Goal: Transaction & Acquisition: Purchase product/service

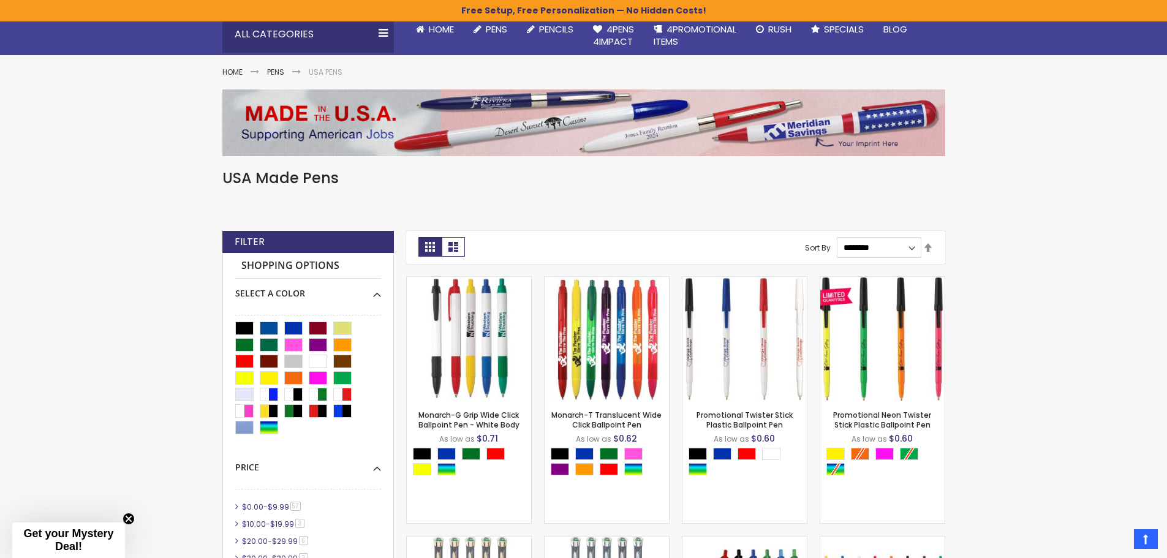
scroll to position [21, 0]
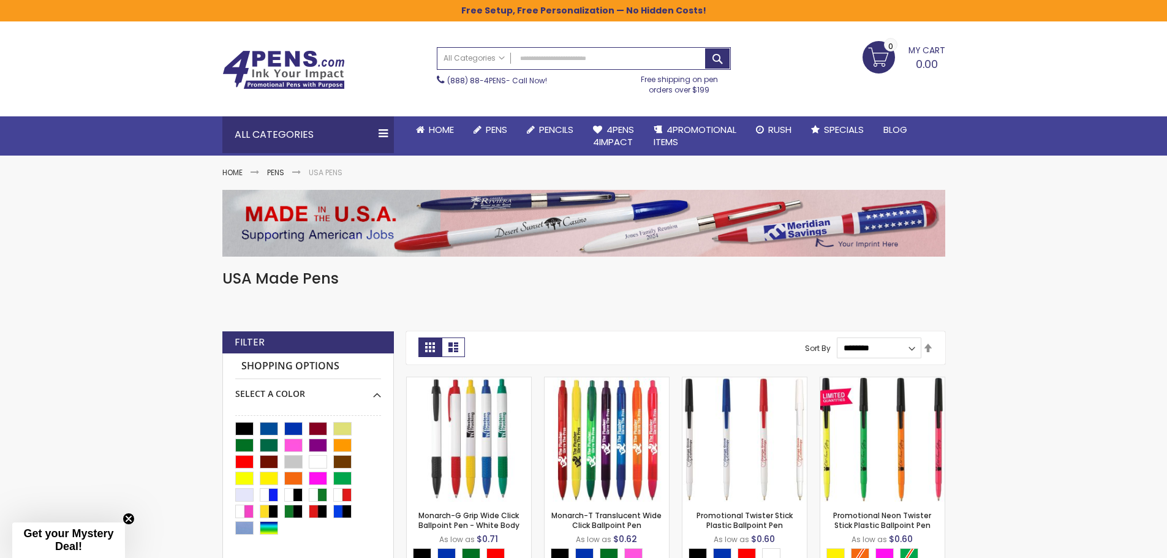
click at [570, 224] on img at bounding box center [583, 223] width 723 height 66
click at [827, 241] on img at bounding box center [583, 223] width 723 height 66
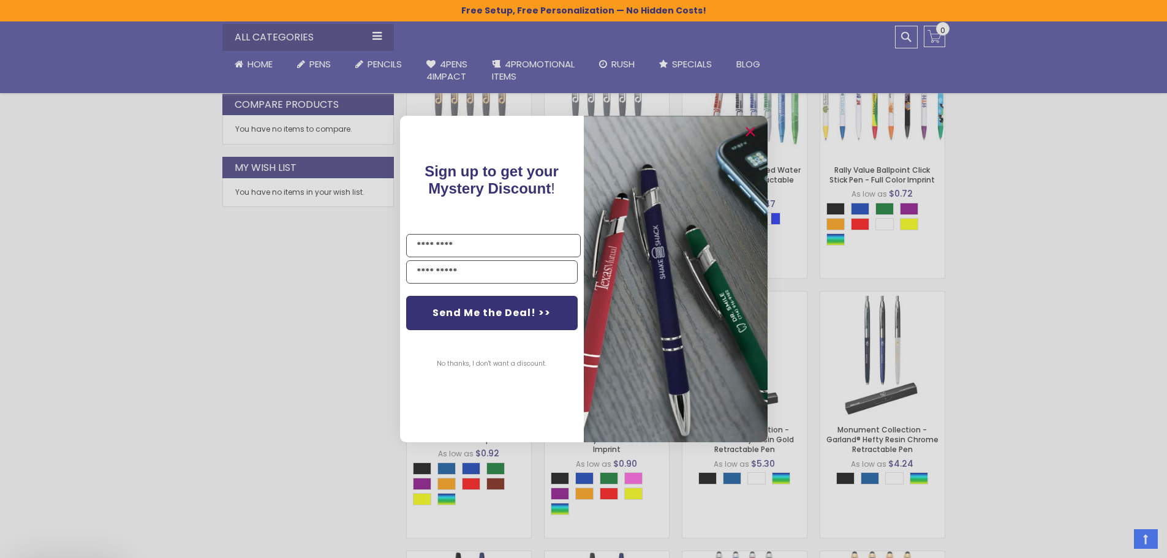
scroll to position [696, 0]
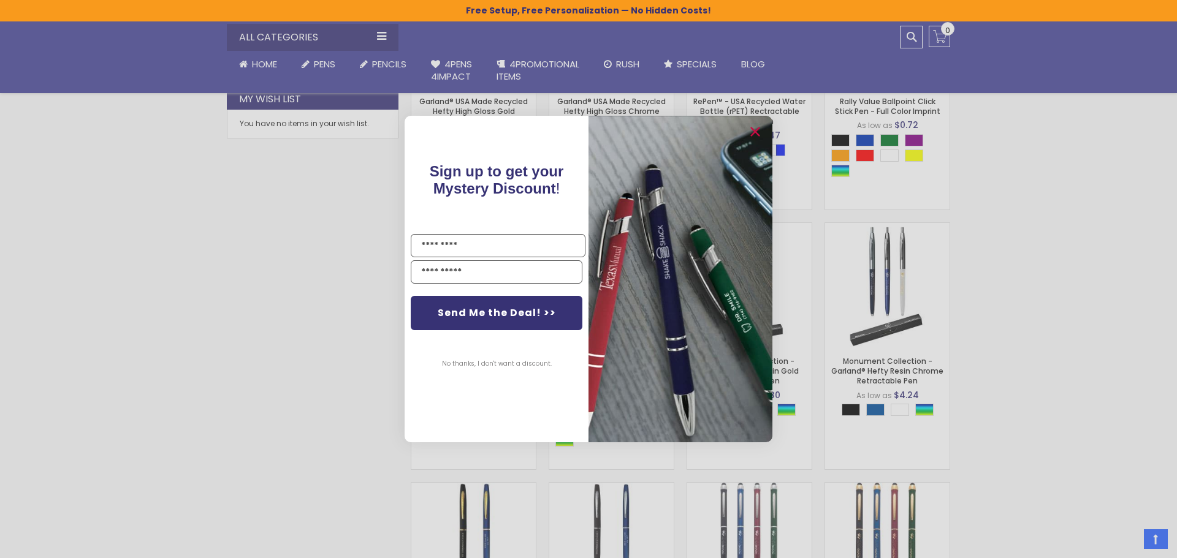
click at [473, 365] on button "No thanks, I don't want a discount." at bounding box center [497, 364] width 122 height 31
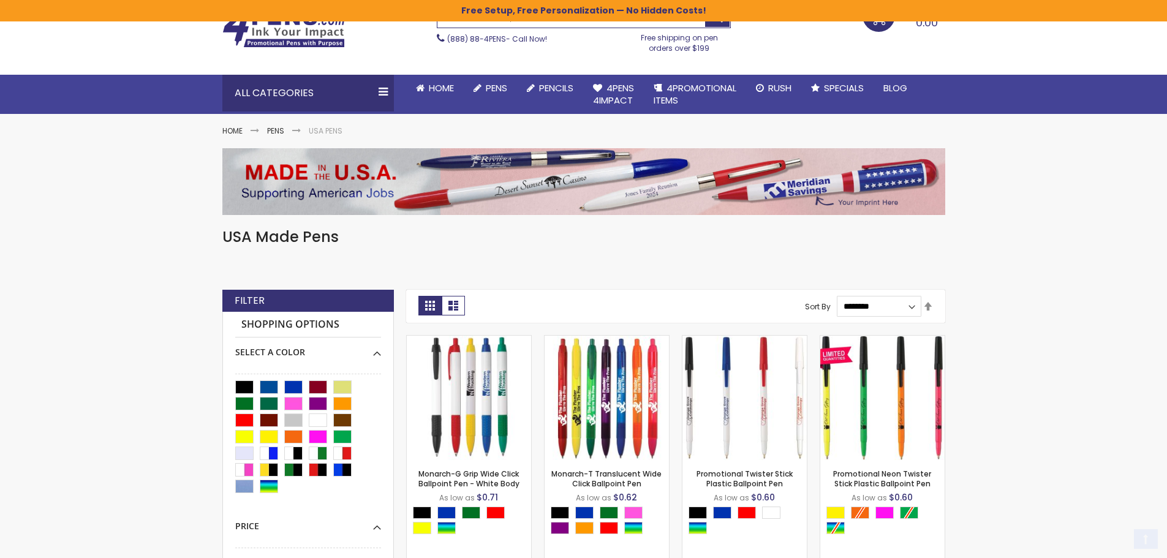
scroll to position [123, 0]
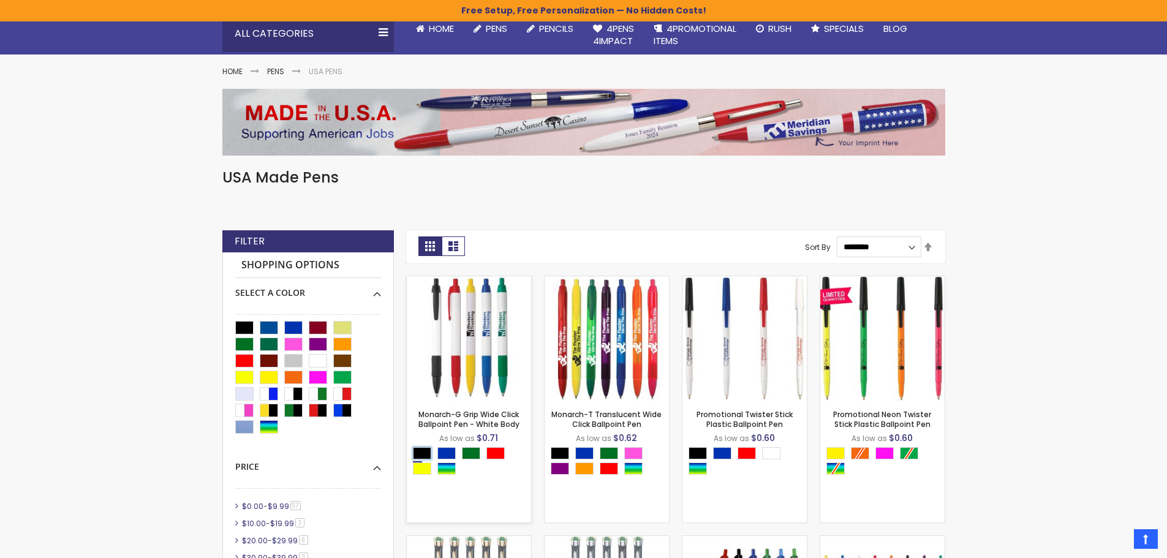
click at [418, 456] on div "Black" at bounding box center [422, 453] width 18 height 12
type input "****"
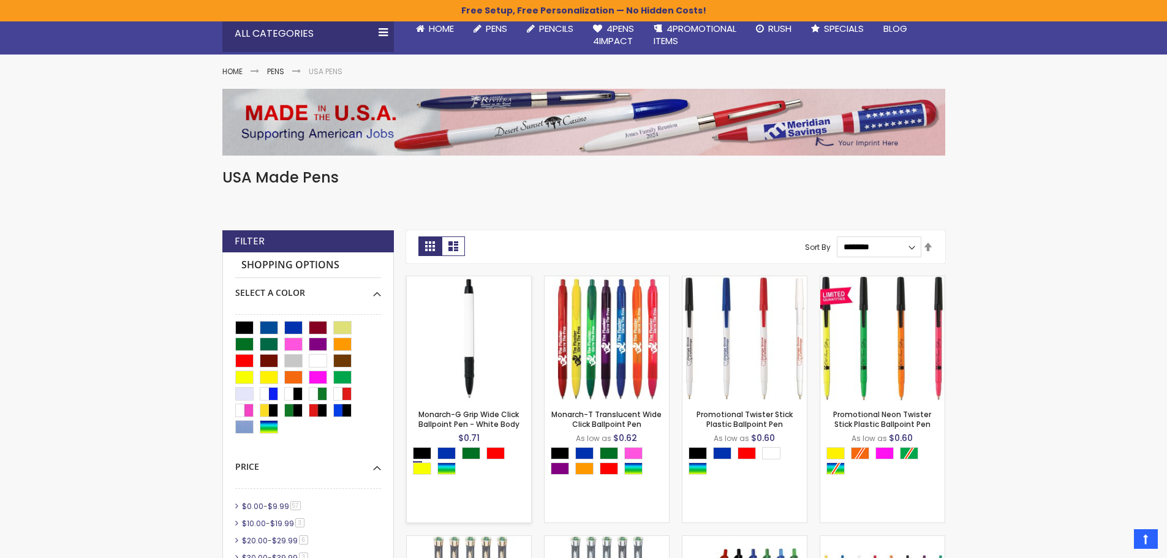
click at [453, 362] on img at bounding box center [469, 338] width 124 height 124
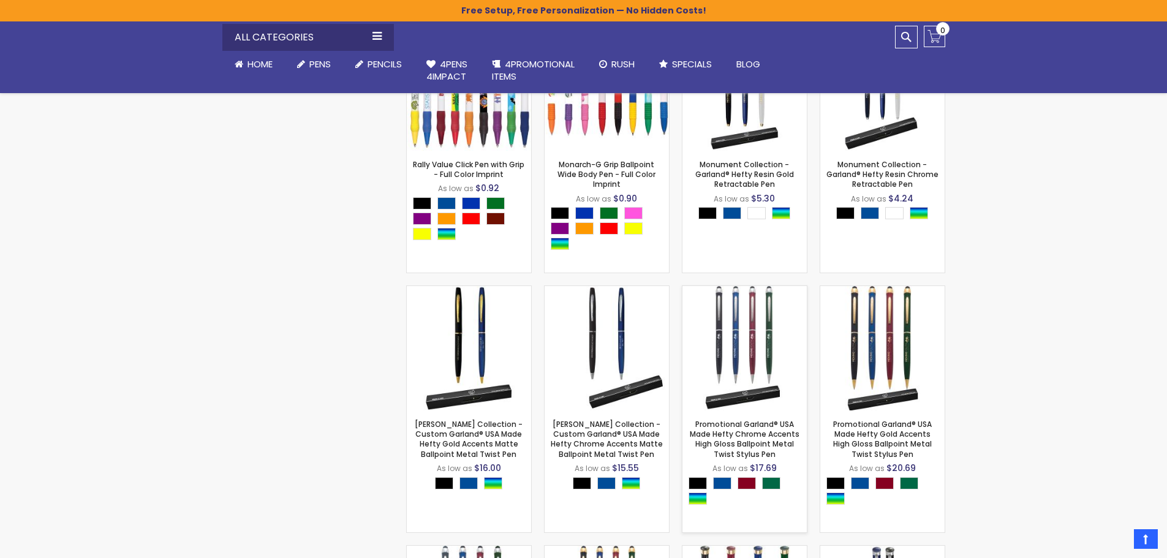
scroll to position [919, 0]
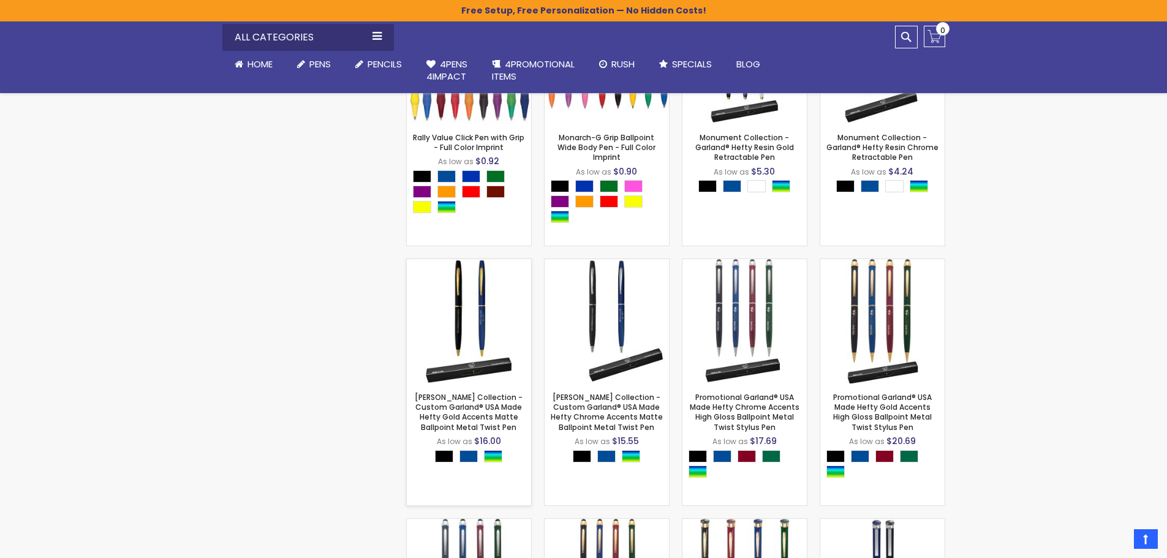
click at [442, 343] on img at bounding box center [469, 321] width 124 height 124
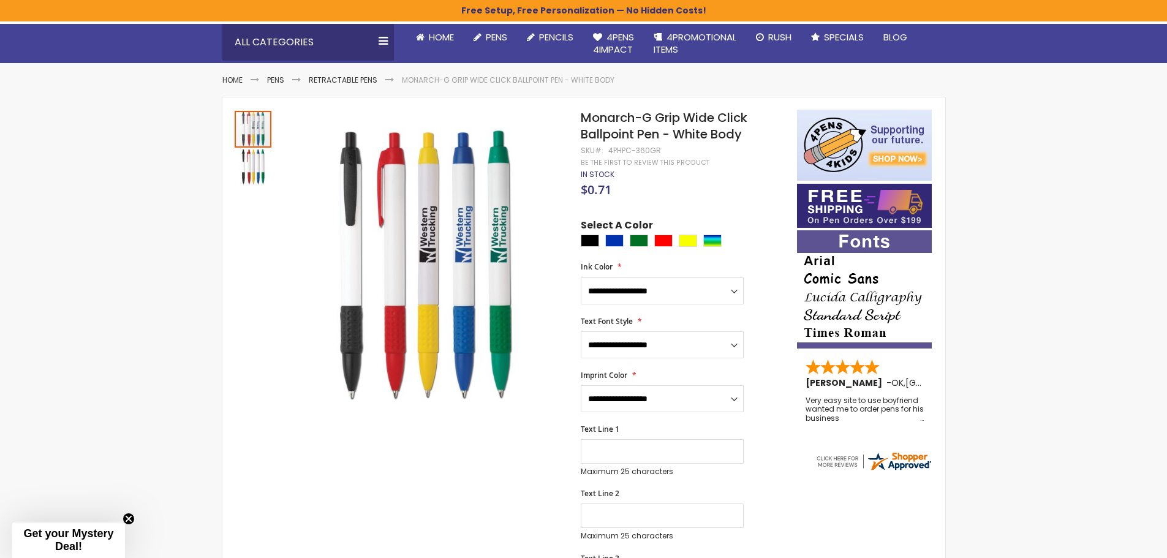
scroll to position [123, 0]
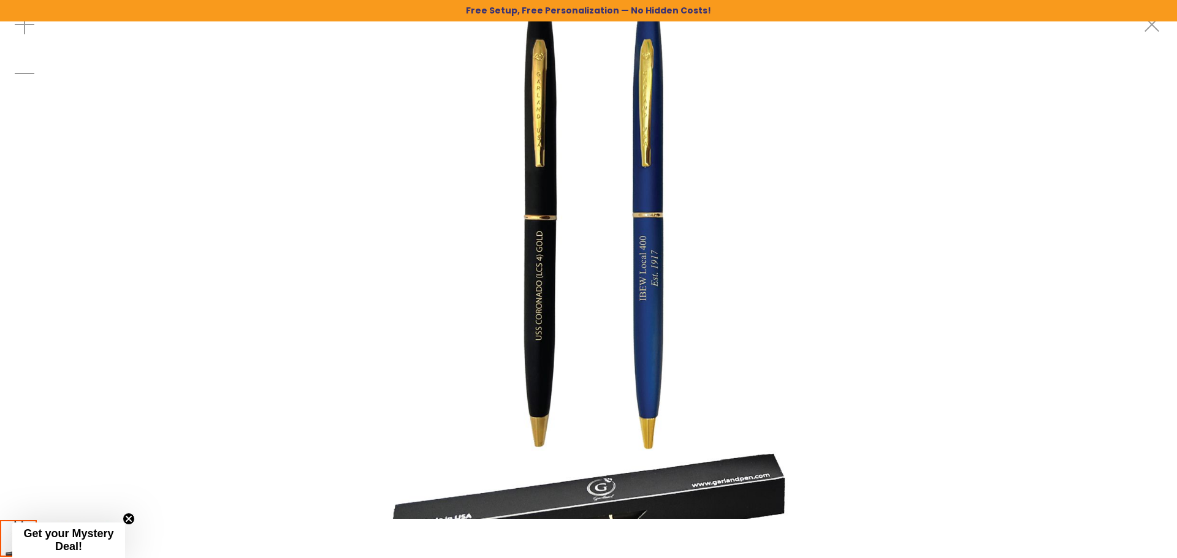
drag, startPoint x: 581, startPoint y: 239, endPoint x: 559, endPoint y: 292, distance: 57.5
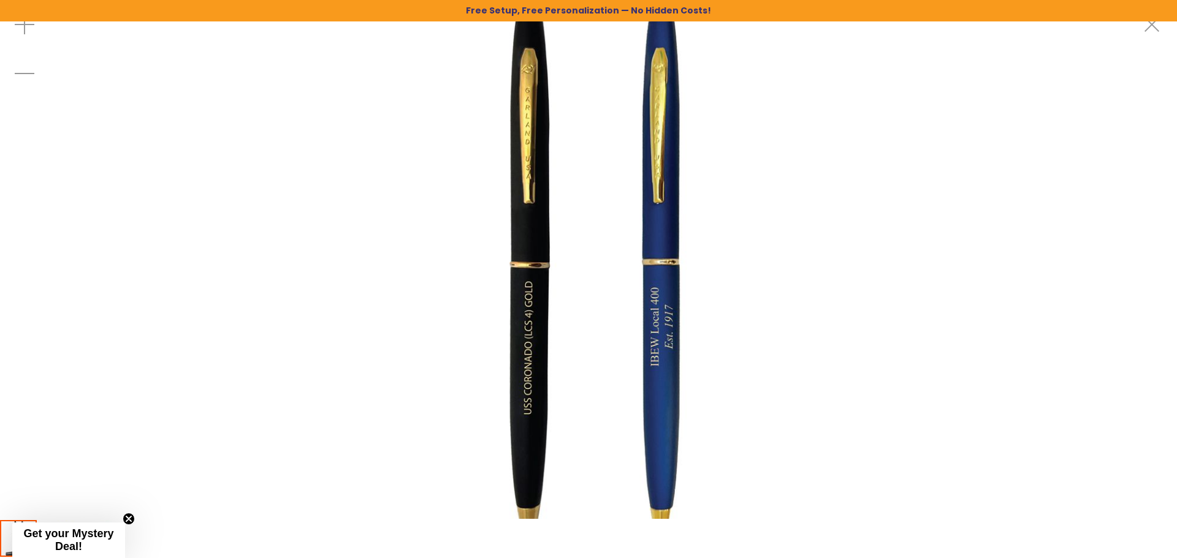
drag, startPoint x: 572, startPoint y: 162, endPoint x: 563, endPoint y: 220, distance: 58.9
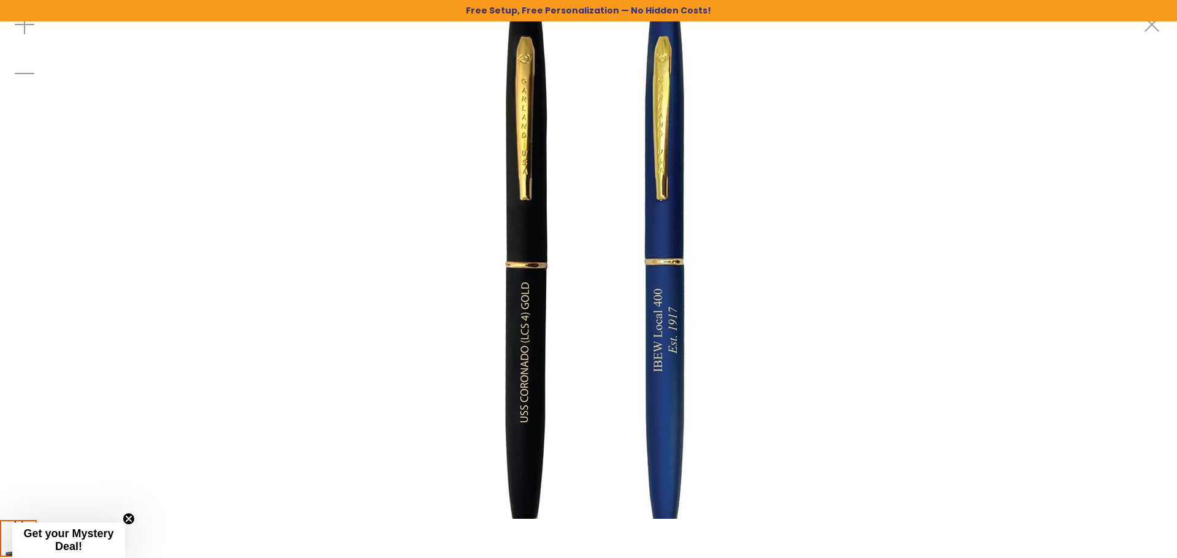
click at [618, 354] on img at bounding box center [588, 353] width 735 height 735
click at [671, 298] on img at bounding box center [588, 353] width 735 height 735
